Goal: Task Accomplishment & Management: Complete application form

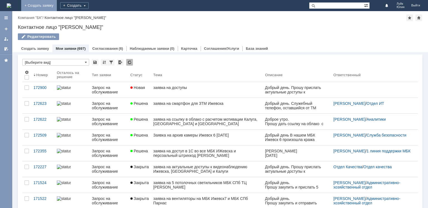
click at [57, 7] on link "+ Создать заявку" at bounding box center [39, 5] width 36 height 11
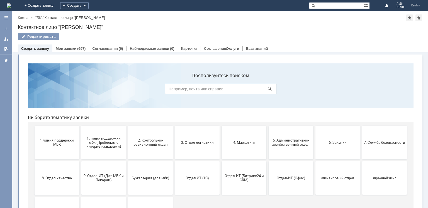
click at [56, 143] on span "1 линия поддержки МБК" at bounding box center [56, 142] width 41 height 8
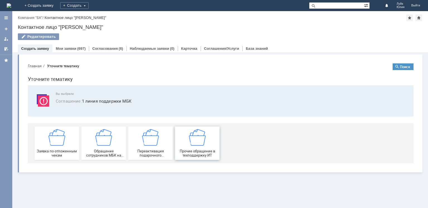
click at [201, 143] on img at bounding box center [197, 137] width 17 height 17
click at [199, 138] on img at bounding box center [197, 137] width 17 height 17
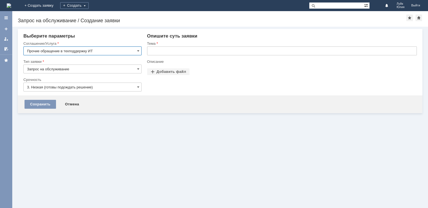
click at [206, 51] on input "text" at bounding box center [282, 51] width 270 height 9
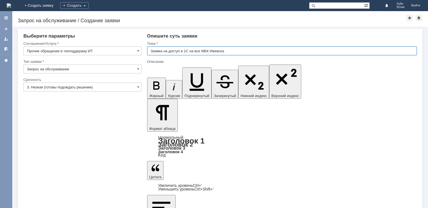
paste input "https://bk-office.bitrix24.ru/online/"
drag, startPoint x: 287, startPoint y: 52, endPoint x: 225, endPoint y: 52, distance: 61.6
click at [225, 52] on input "Заявка на доступ в 1С на все МБК Ижевска https://bk-office.bitrix24.ru/online/" at bounding box center [282, 51] width 270 height 9
click at [238, 54] on input "Заявка на доступ в 1С на все МБК Ижевска" at bounding box center [282, 51] width 270 height 9
click at [235, 51] on input "Заявка на доступ в 1С на все МБК Ижевска" at bounding box center [282, 51] width 270 height 9
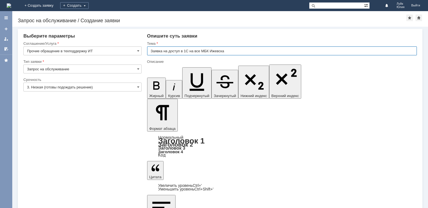
paste input "Замерова Алина Александровна"
type input "Заявка на доступ в 1С на все МБК Ижевска Замерова Алина Александровна"
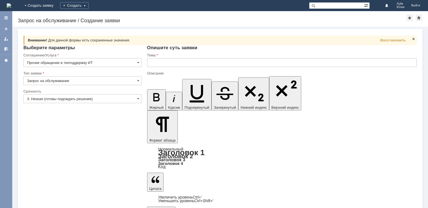
click at [160, 60] on input "text" at bounding box center [282, 62] width 270 height 9
paste input "12.03.2002"
click at [260, 63] on input "Заявка на во все МБК Ижевск в 1С и на личный штрих-код" at bounding box center [282, 62] width 270 height 9
paste input "Замерова Алина Александровна"
type input "Заявка на во все МБК Ижевск в 1С и на личный штрих-код Замерова Алина Александр…"
